Goal: Transaction & Acquisition: Purchase product/service

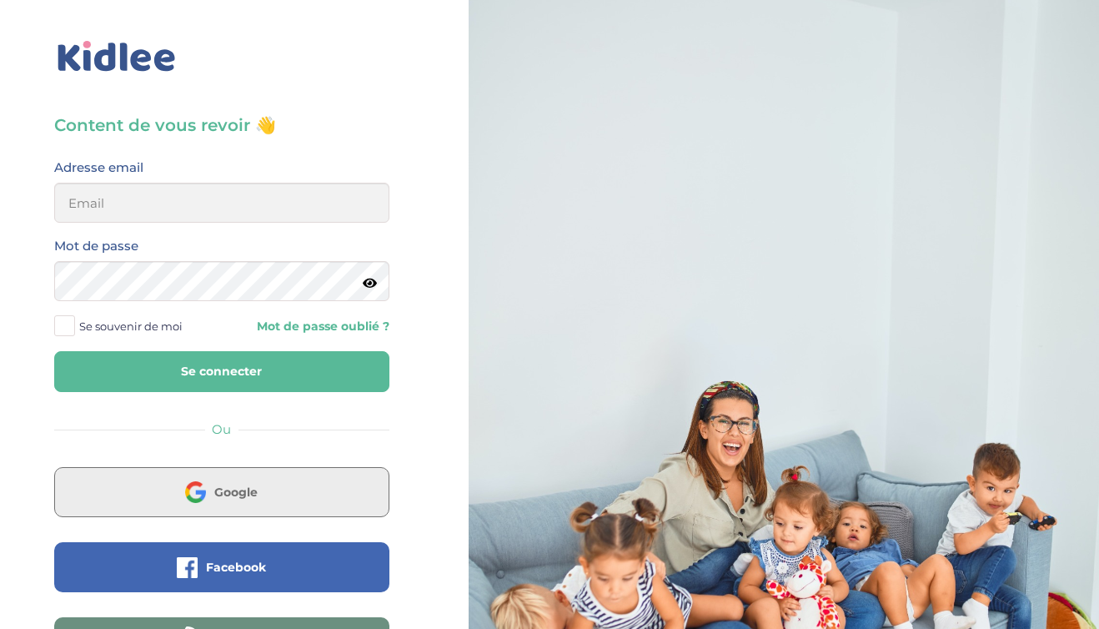
click at [248, 490] on span "Google" at bounding box center [235, 492] width 43 height 17
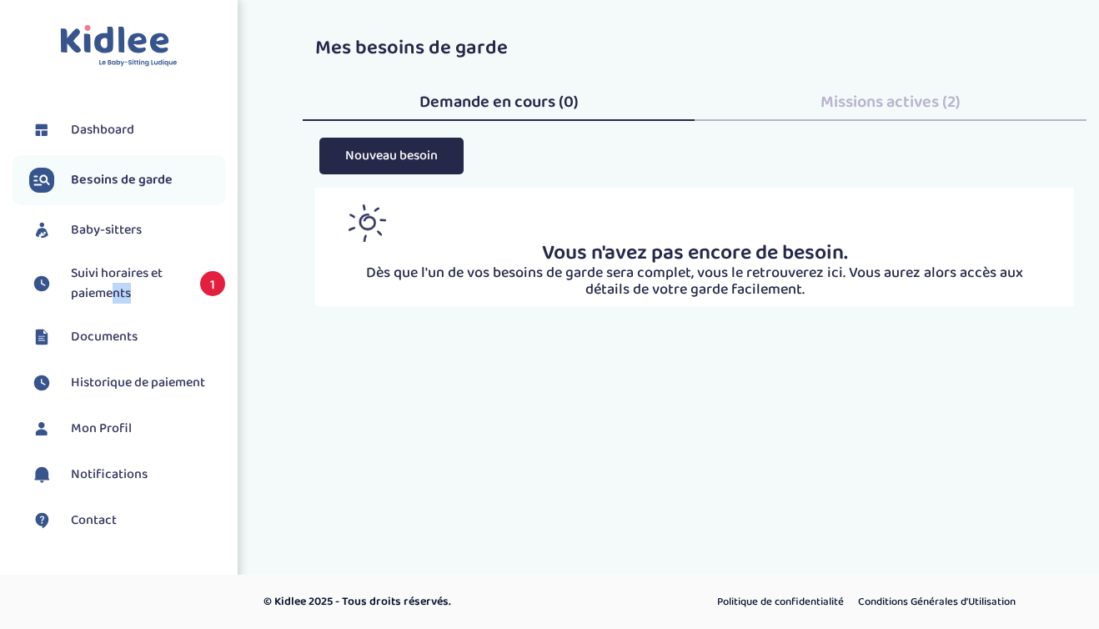
drag, startPoint x: 106, startPoint y: 310, endPoint x: 121, endPoint y: 285, distance: 29.2
click at [113, 299] on li "Suivi horaires et paiements 1" at bounding box center [119, 283] width 213 height 57
click at [120, 283] on span "Suivi horaires et paiements" at bounding box center [127, 283] width 113 height 40
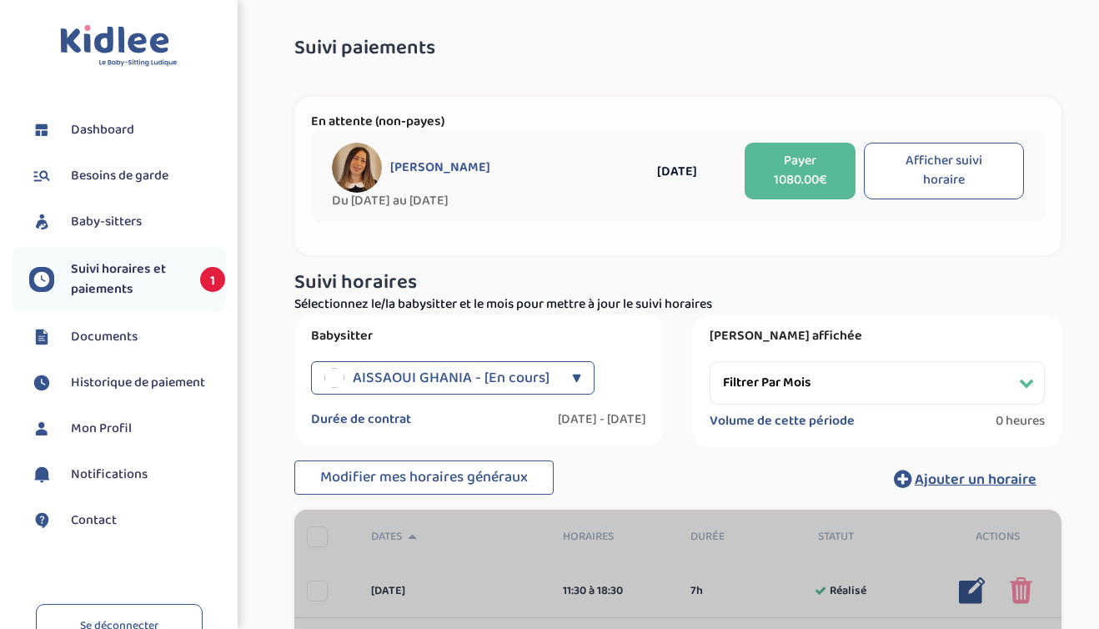
select select "[DATE]"
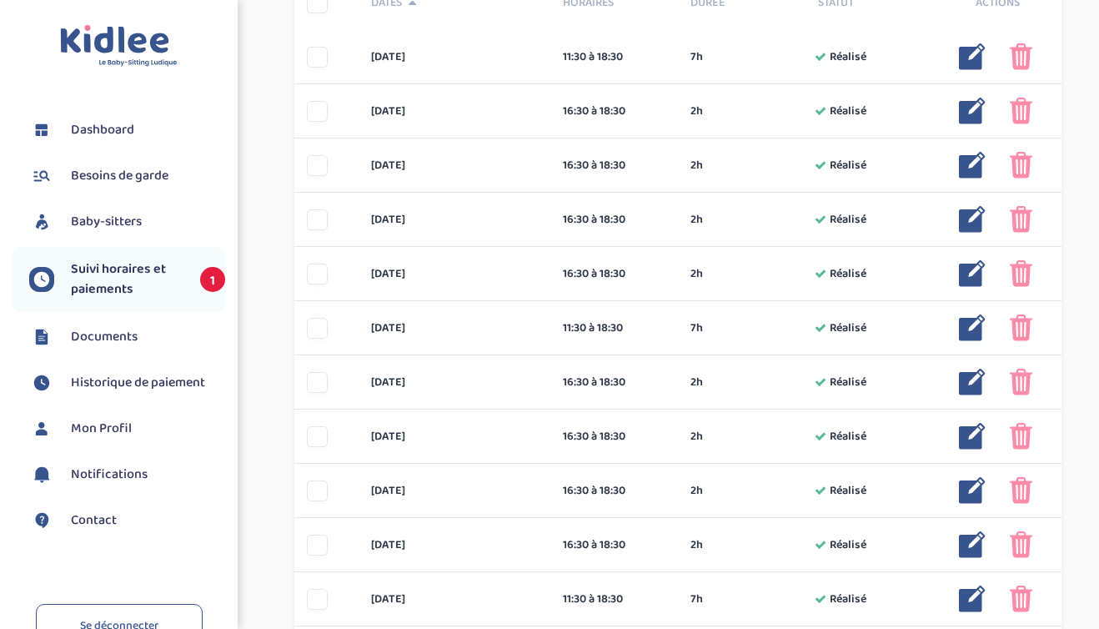
scroll to position [538, 0]
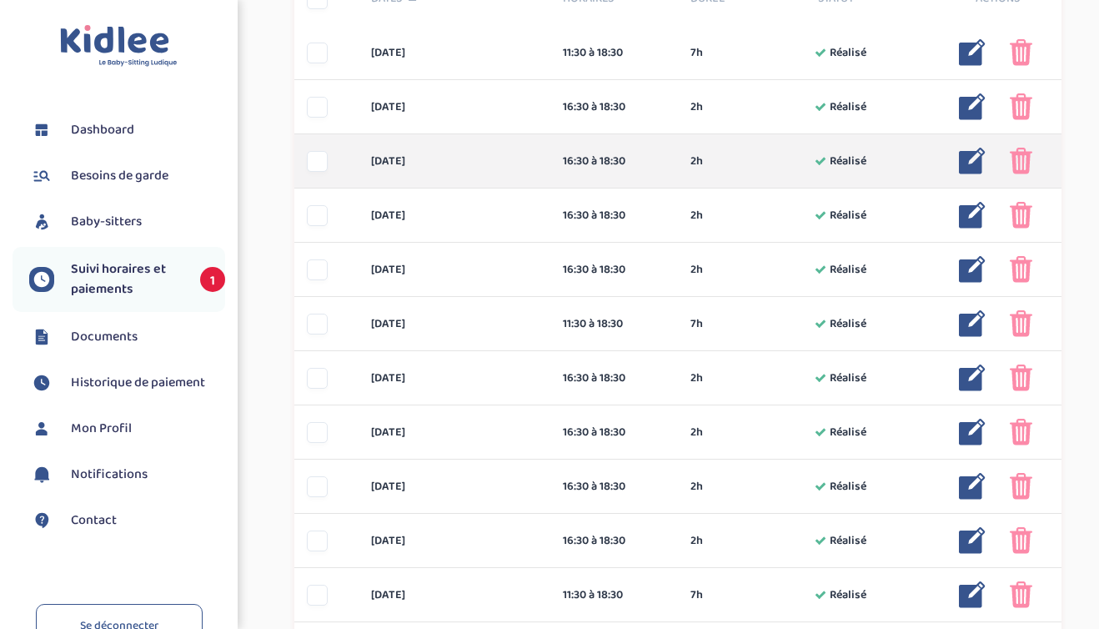
click at [1026, 171] on img at bounding box center [1021, 161] width 23 height 27
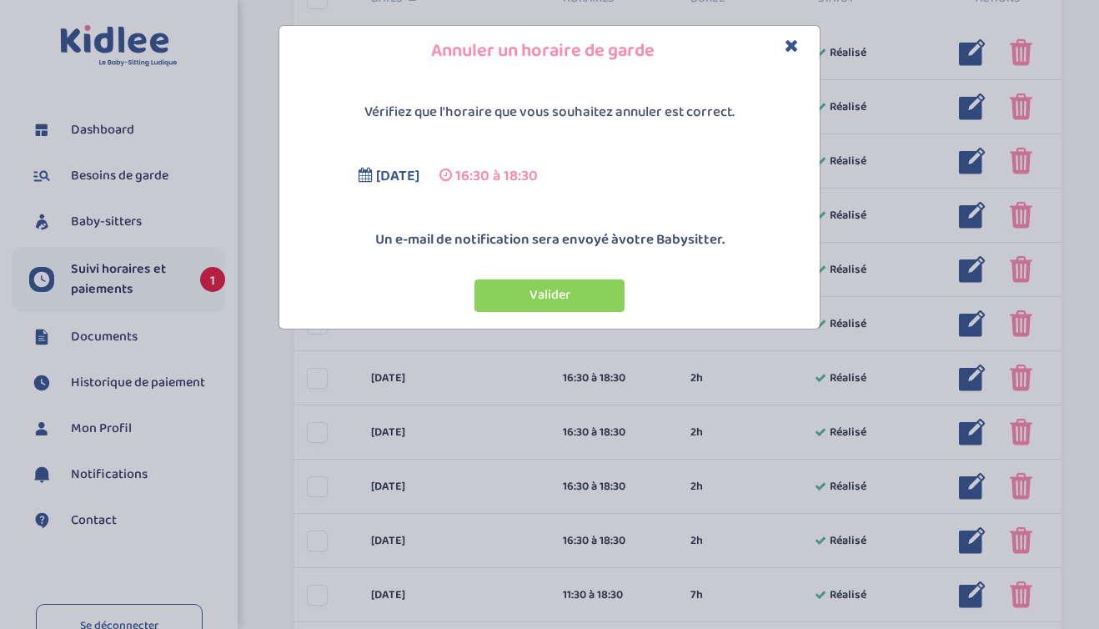
click at [787, 48] on icon "Close" at bounding box center [792, 46] width 14 height 18
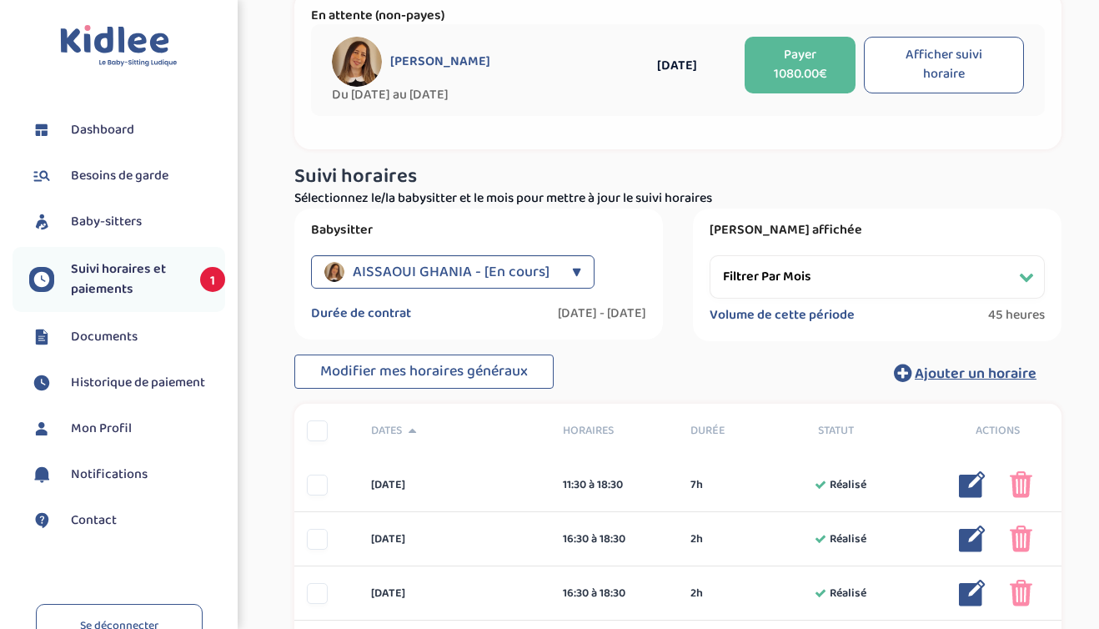
scroll to position [0, 0]
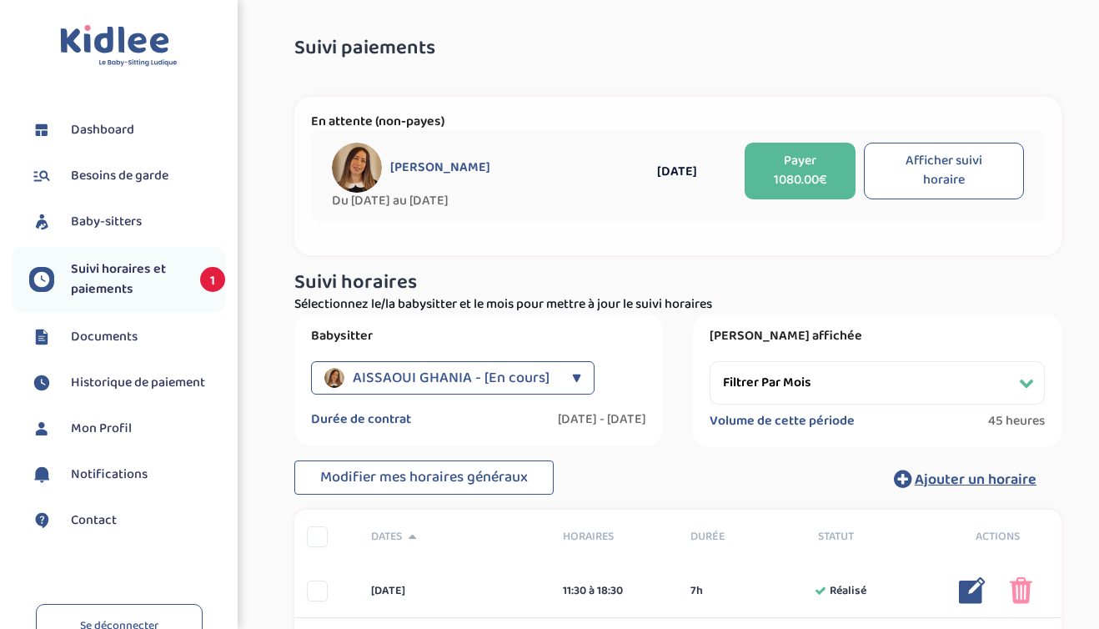
click at [925, 177] on button "Afficher suivi horaire" at bounding box center [944, 171] width 160 height 57
click at [815, 178] on button "Payer 1080.00€" at bounding box center [800, 171] width 111 height 57
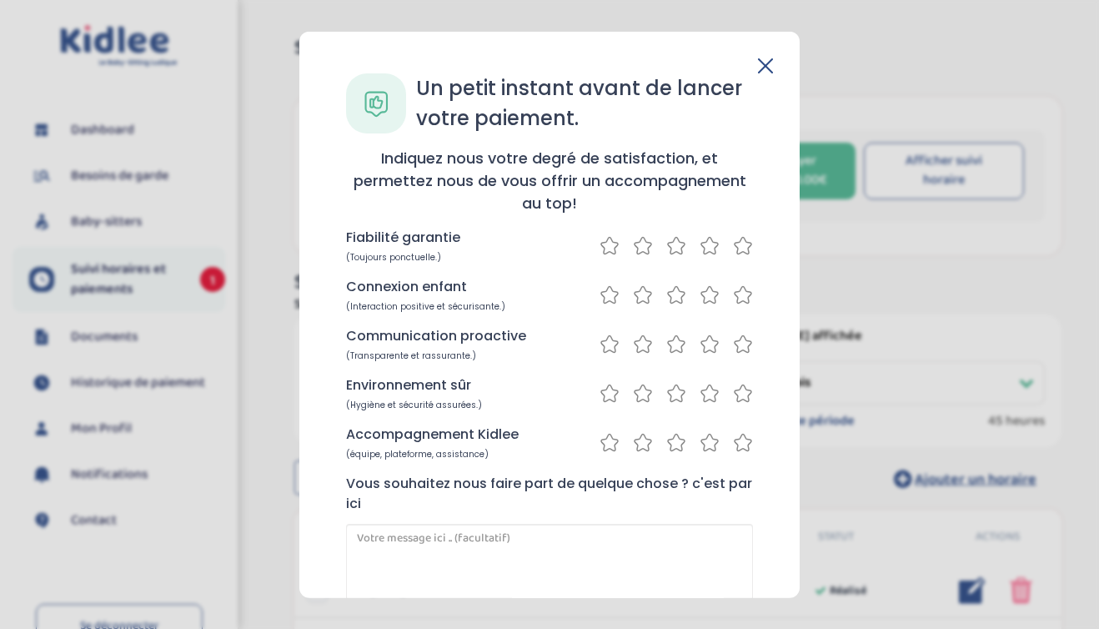
click at [733, 248] on icon at bounding box center [743, 245] width 20 height 21
click at [741, 298] on icon at bounding box center [743, 294] width 20 height 21
click at [733, 344] on icon at bounding box center [743, 344] width 20 height 21
click at [735, 396] on icon at bounding box center [743, 393] width 20 height 21
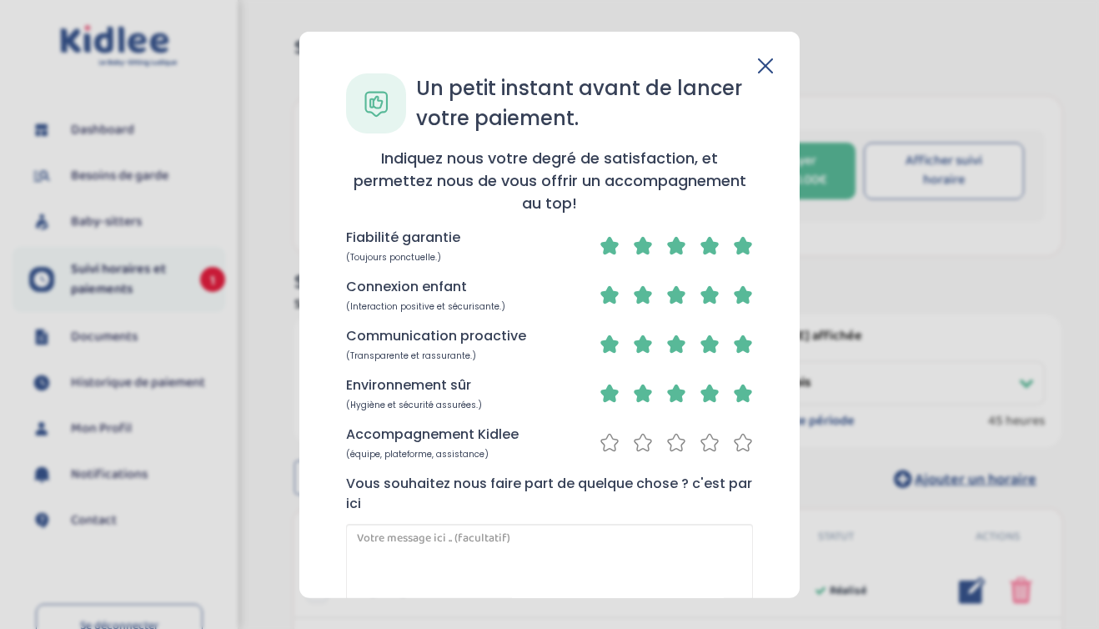
click at [735, 449] on icon at bounding box center [743, 442] width 17 height 17
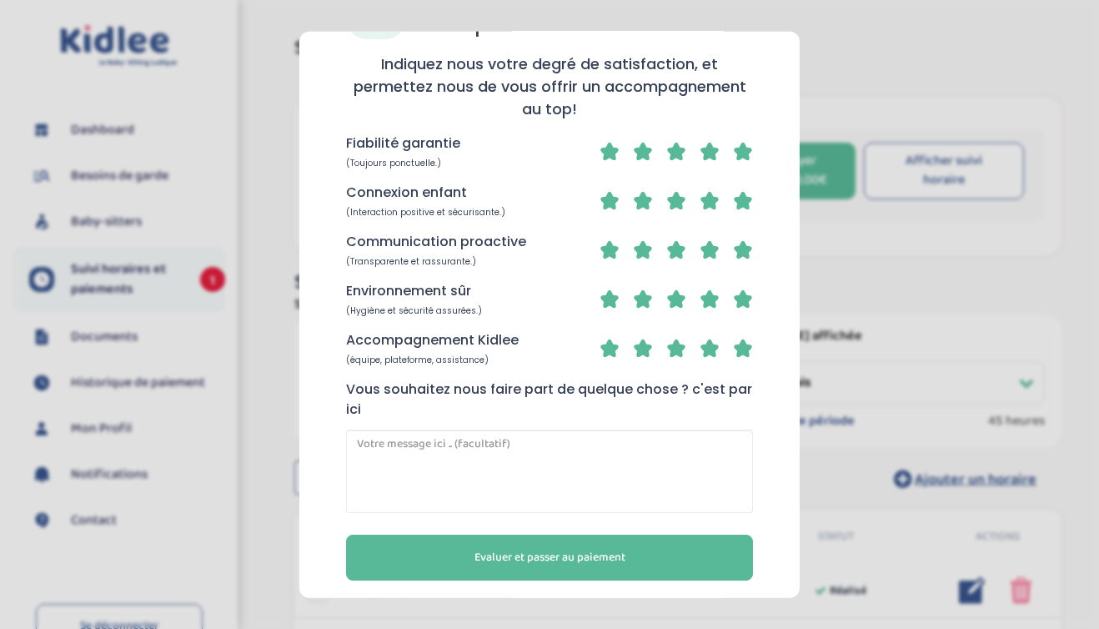
scroll to position [103, 0]
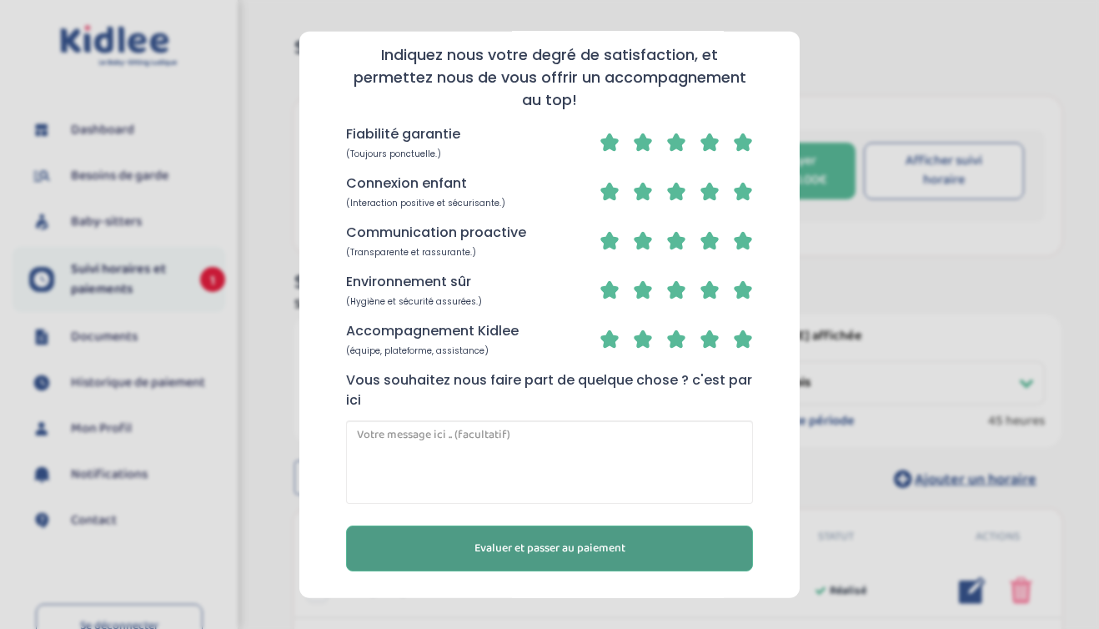
click at [569, 549] on span "Evaluer et passer au paiement" at bounding box center [549, 548] width 151 height 18
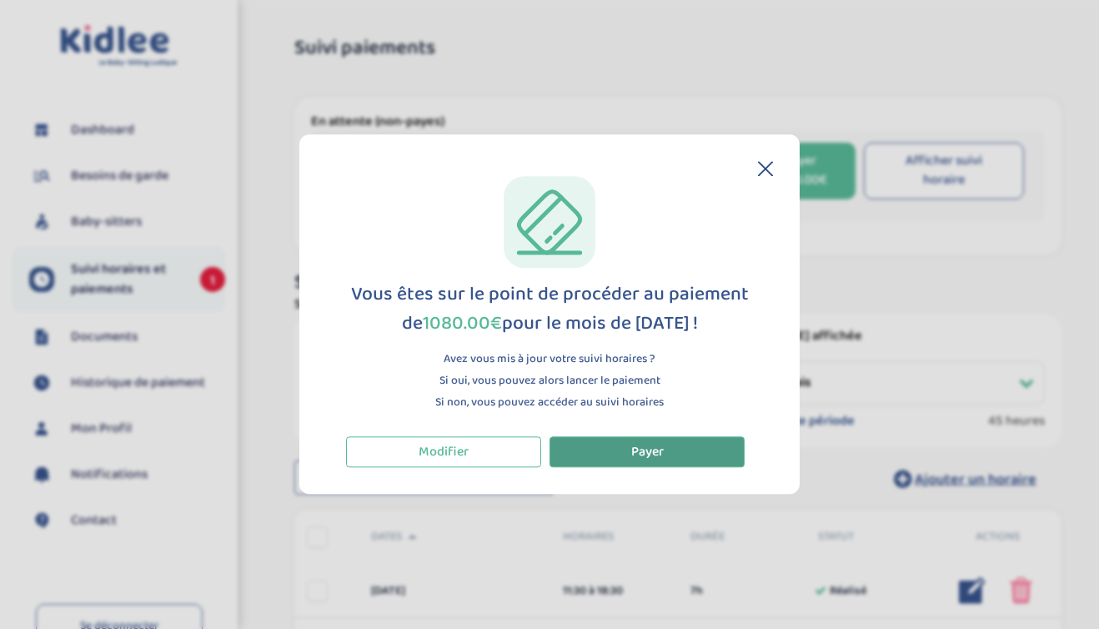
click at [640, 458] on span "Payer" at bounding box center [647, 451] width 33 height 21
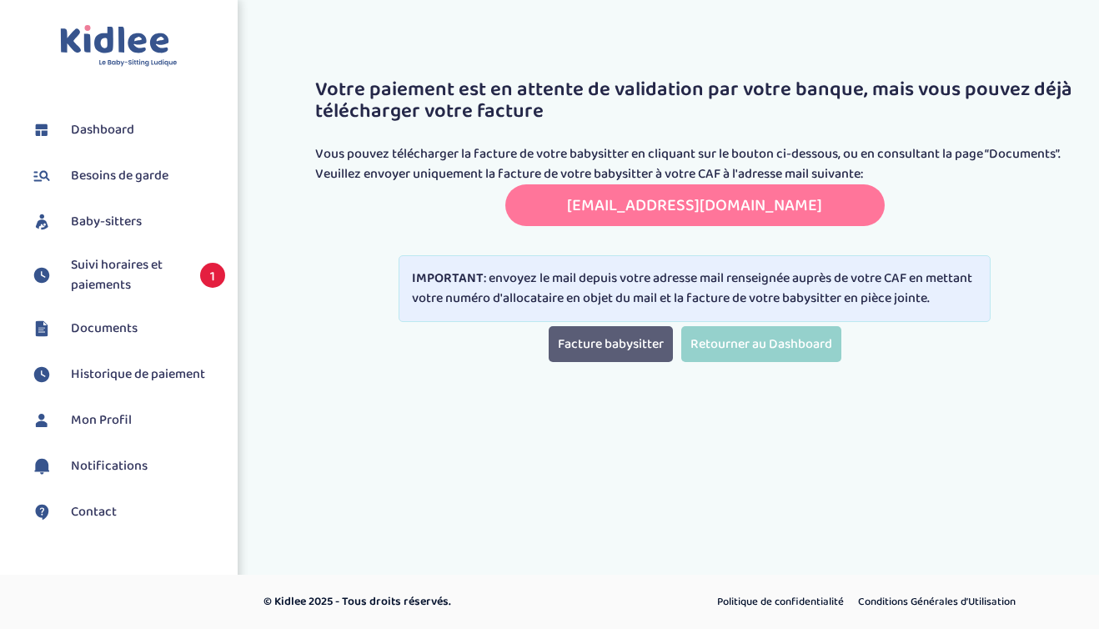
click at [648, 362] on link "Facture babysitter" at bounding box center [611, 344] width 124 height 36
